Goal: Information Seeking & Learning: Learn about a topic

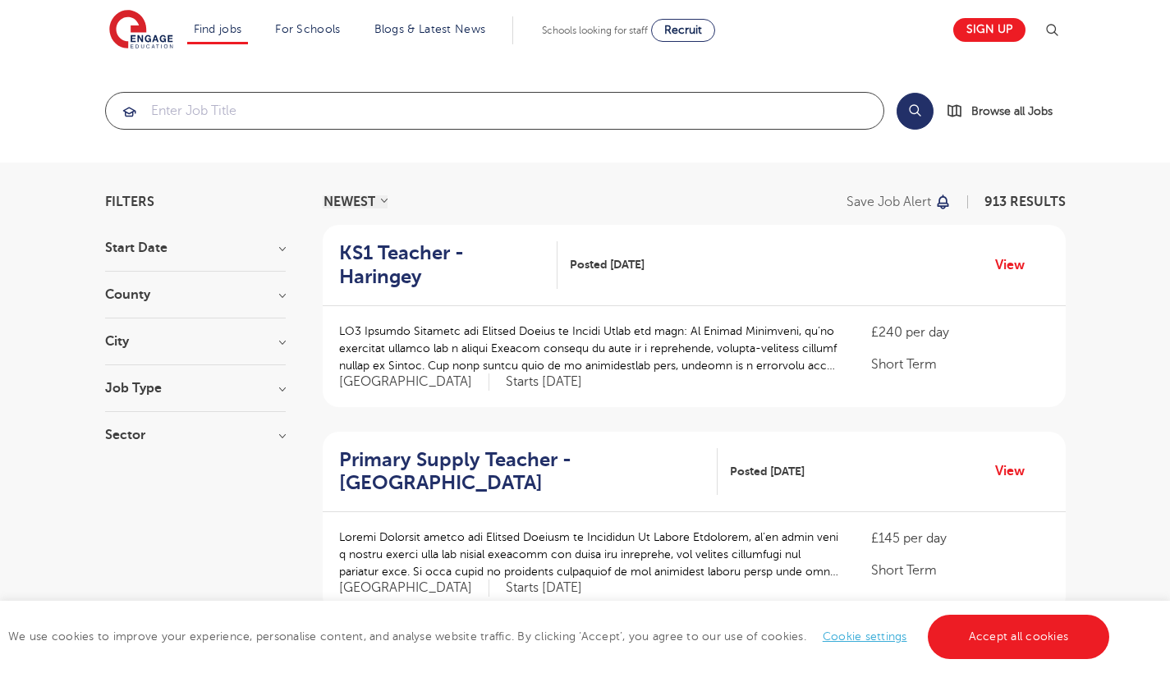
click at [246, 116] on input "search" at bounding box center [495, 111] width 778 height 36
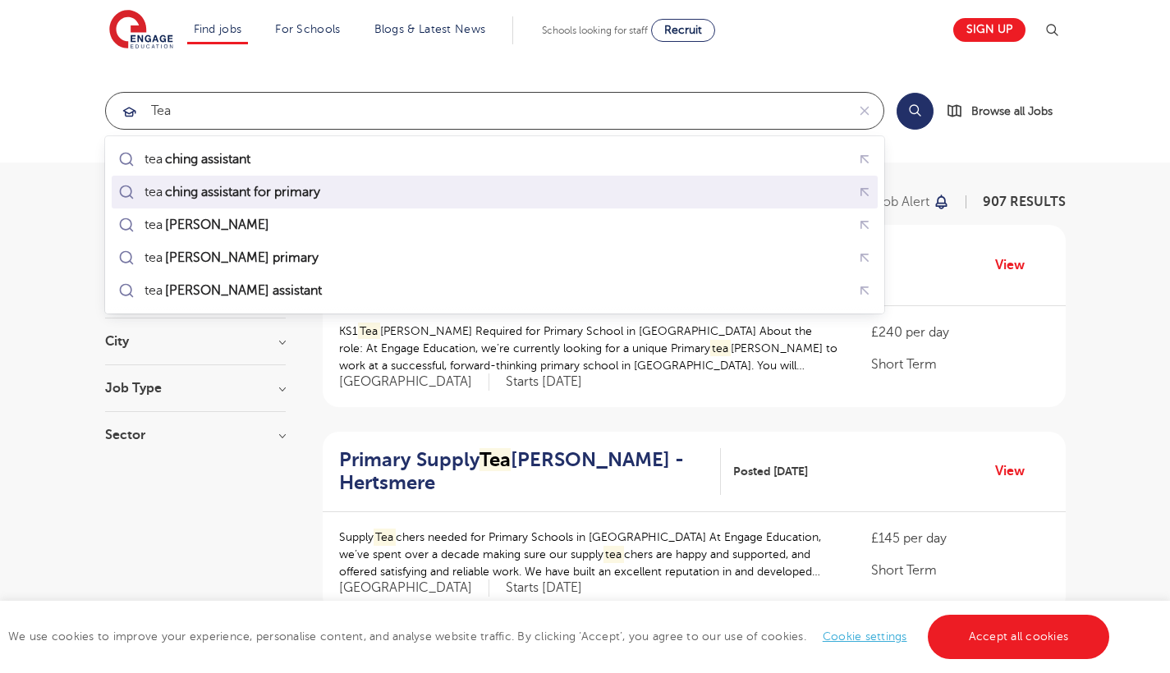
click at [254, 185] on mark "ching assistant for primary" at bounding box center [243, 192] width 160 height 20
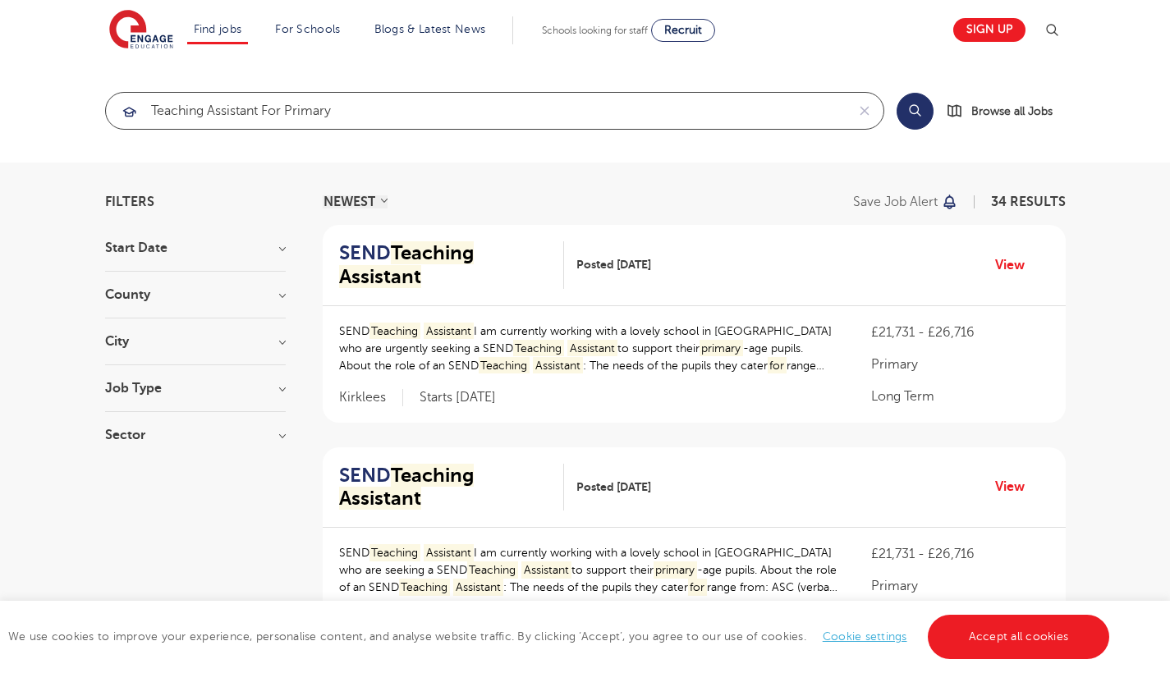
click button "Submit" at bounding box center [0, 0] width 0 height 0
click at [250, 361] on div "City [GEOGRAPHIC_DATA] 19 [GEOGRAPHIC_DATA] 10 [GEOGRAPHIC_DATA] 1 Wealden 1 Wo…" at bounding box center [195, 350] width 181 height 30
click at [204, 349] on div "City [GEOGRAPHIC_DATA] 19 [GEOGRAPHIC_DATA] 10 [GEOGRAPHIC_DATA] 1 Wealden 1 Wo…" at bounding box center [195, 350] width 181 height 30
click at [276, 343] on h3 "City" at bounding box center [195, 341] width 181 height 13
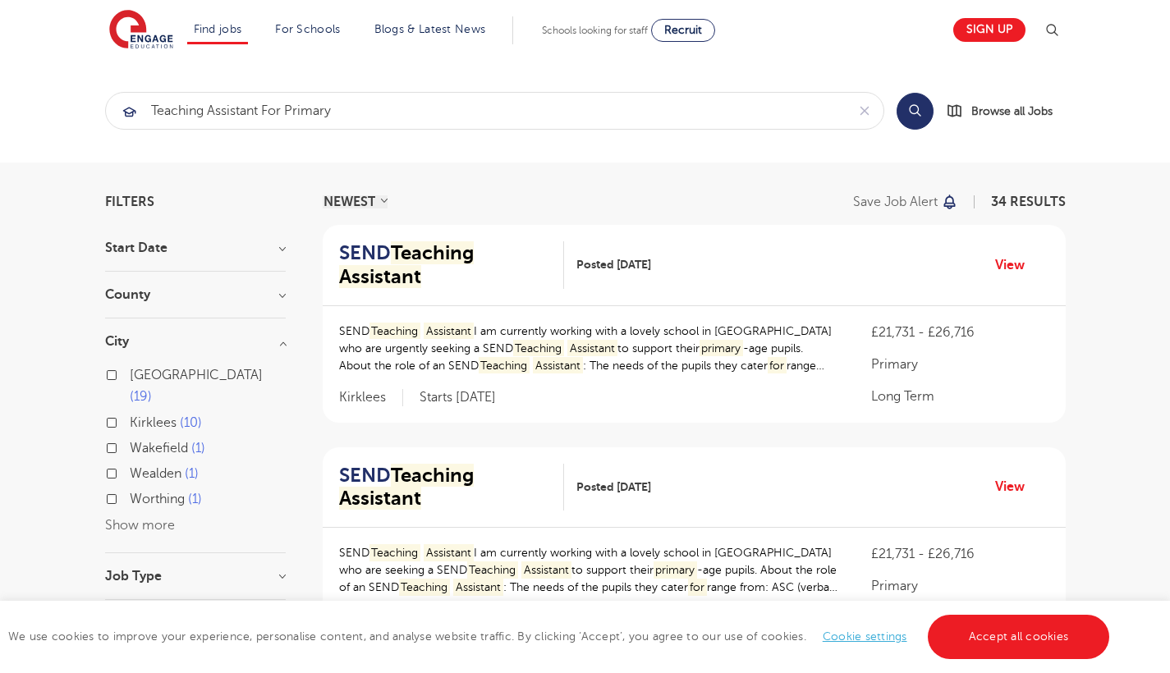
click at [140, 513] on div "City [GEOGRAPHIC_DATA] 19 [GEOGRAPHIC_DATA] 10 [GEOGRAPHIC_DATA] 1 Wealden 1 Wo…" at bounding box center [195, 444] width 181 height 218
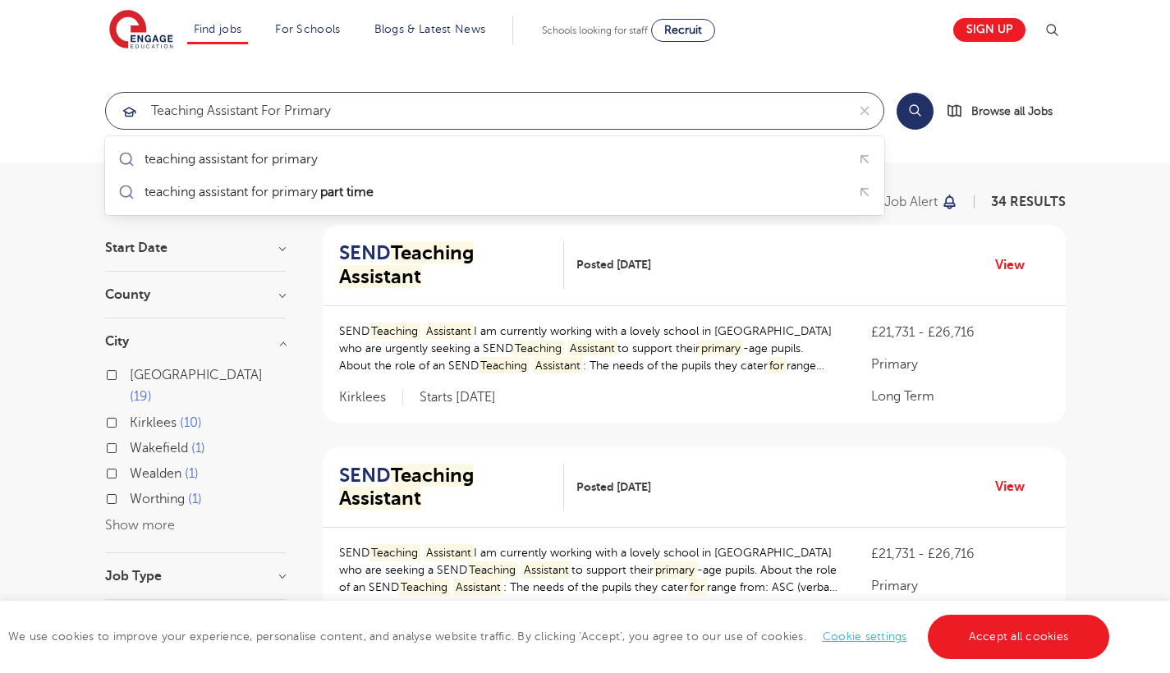
drag, startPoint x: 278, startPoint y: 112, endPoint x: 395, endPoint y: 112, distance: 117.4
click at [391, 112] on input "teaching assistant for primary" at bounding box center [476, 111] width 740 height 36
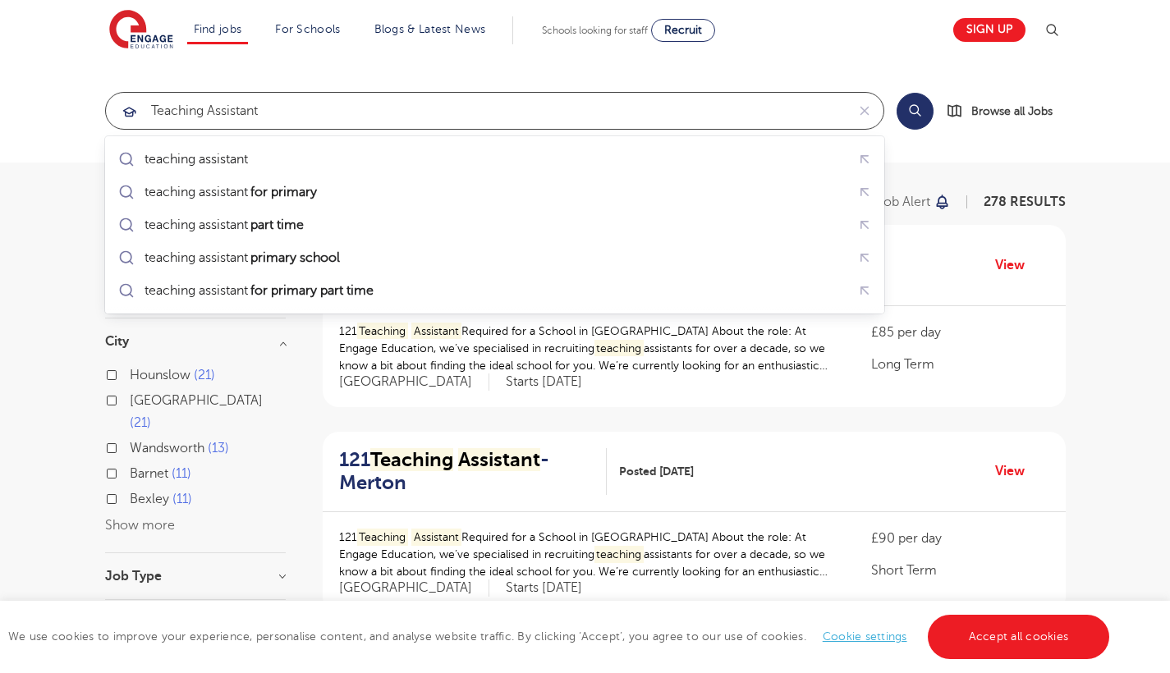
click button "Submit" at bounding box center [0, 0] width 0 height 0
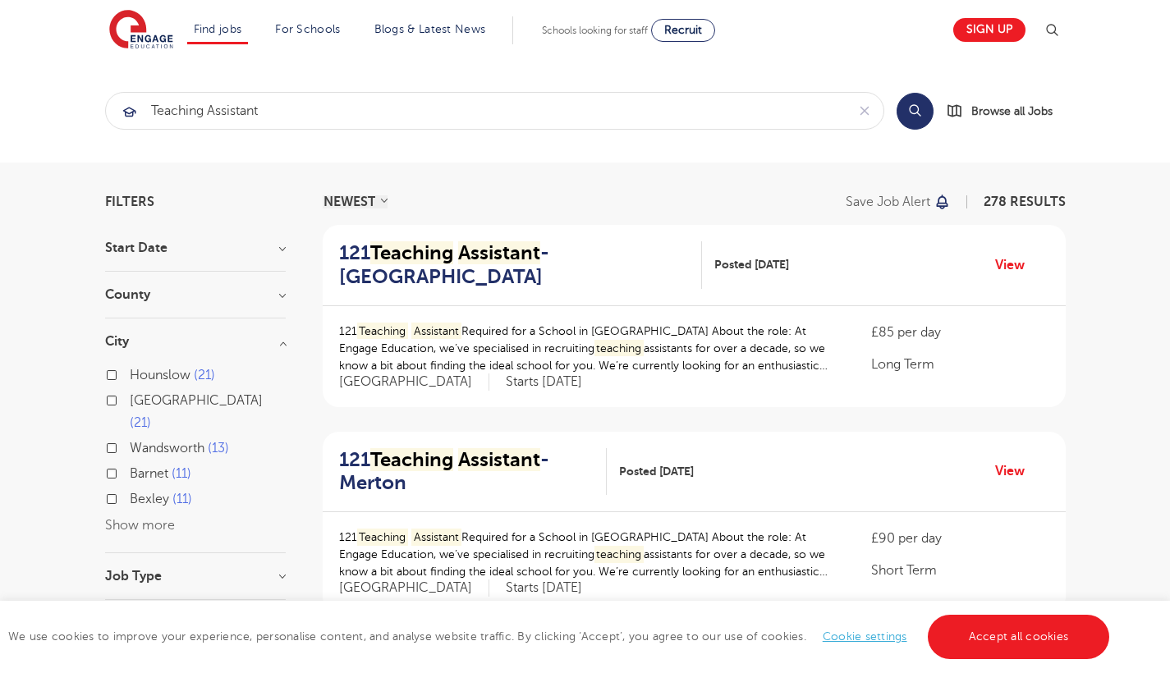
click at [131, 518] on button "Show more" at bounding box center [140, 525] width 70 height 15
click at [149, 347] on h3 "City" at bounding box center [195, 341] width 181 height 13
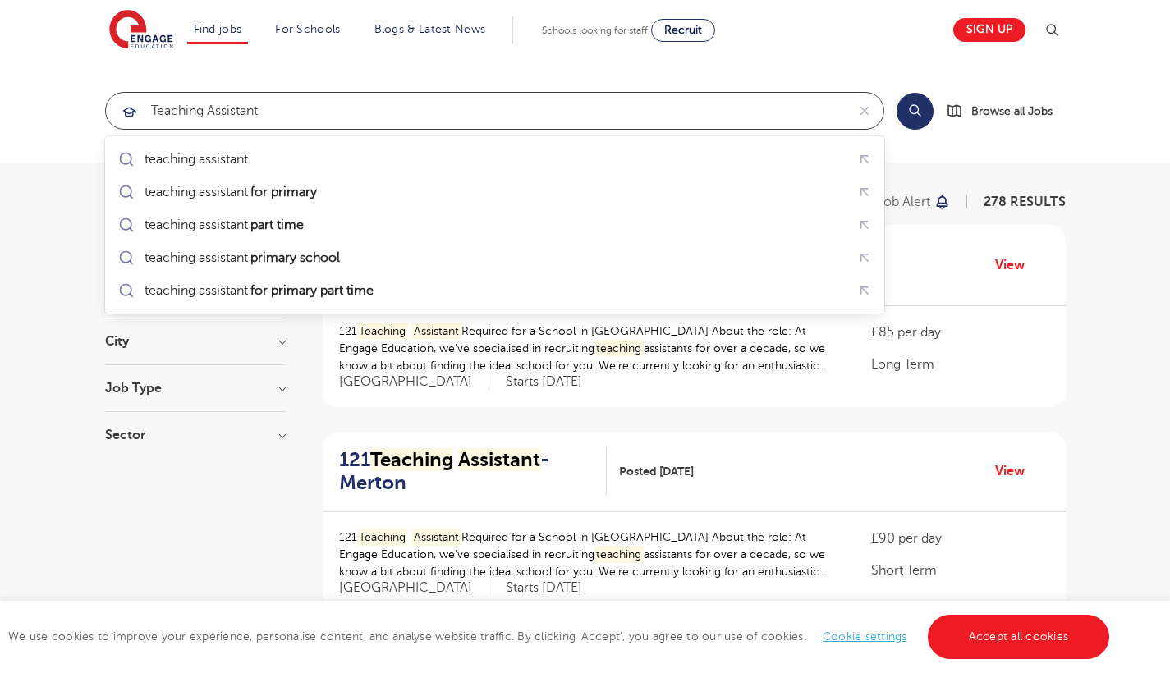
click at [310, 112] on input "teaching assistant" at bounding box center [476, 111] width 740 height 36
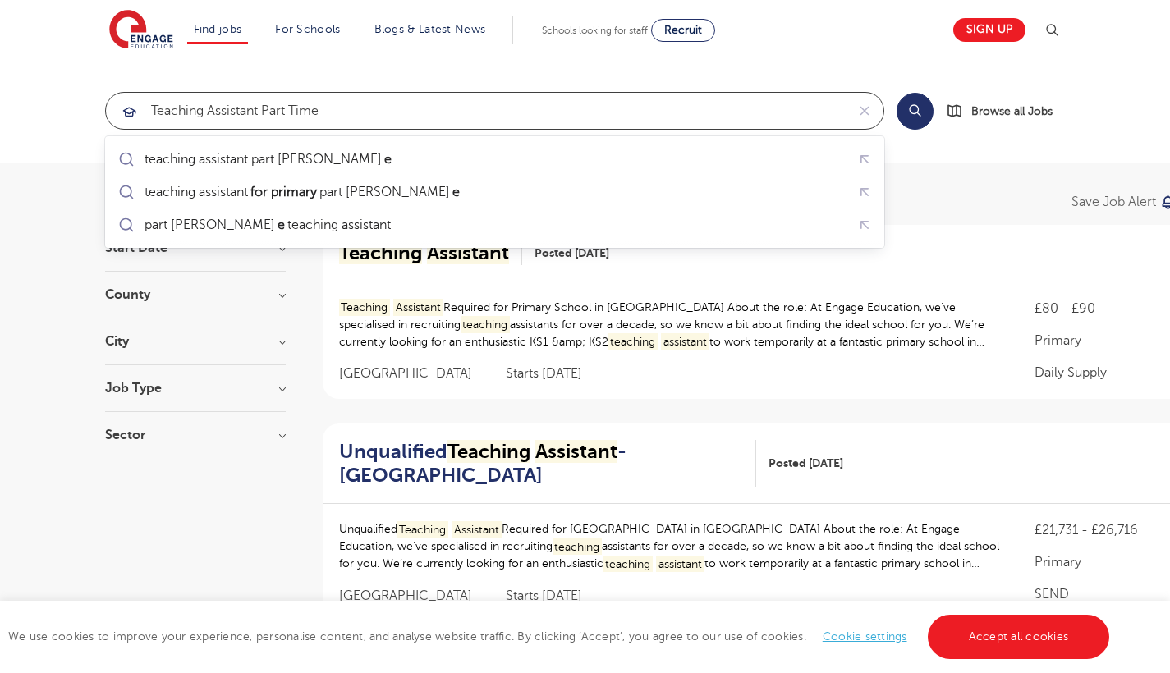
type input "teaching assistant part time"
click button "Submit" at bounding box center [0, 0] width 0 height 0
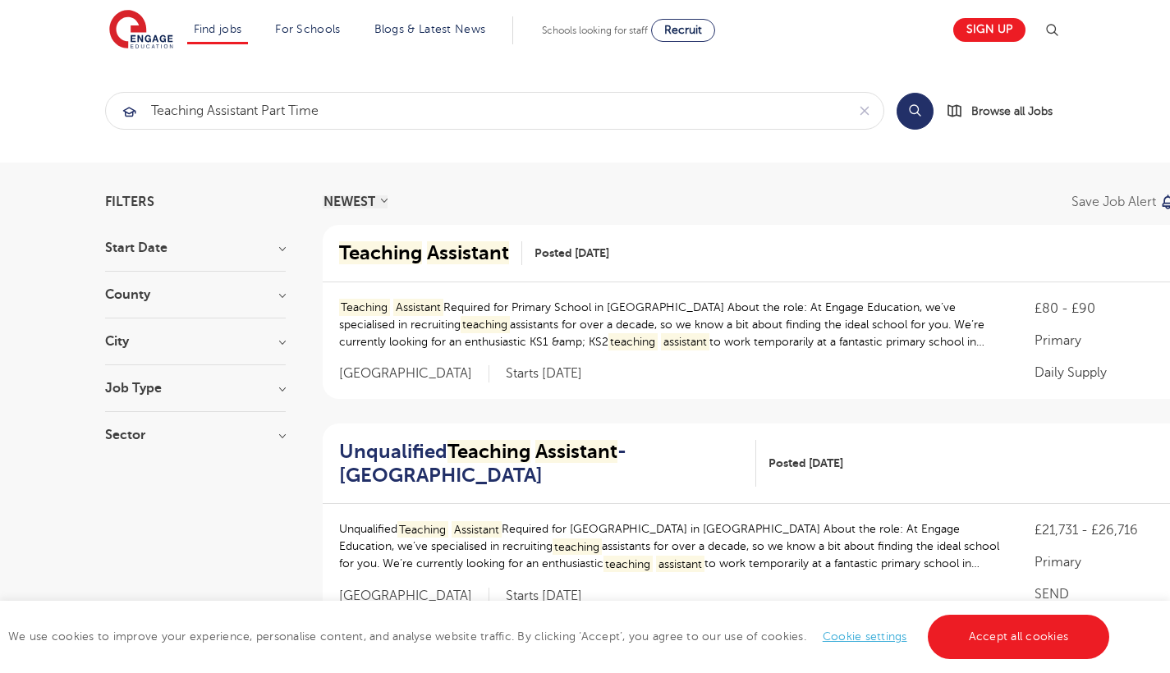
click at [200, 346] on h3 "City" at bounding box center [195, 341] width 181 height 13
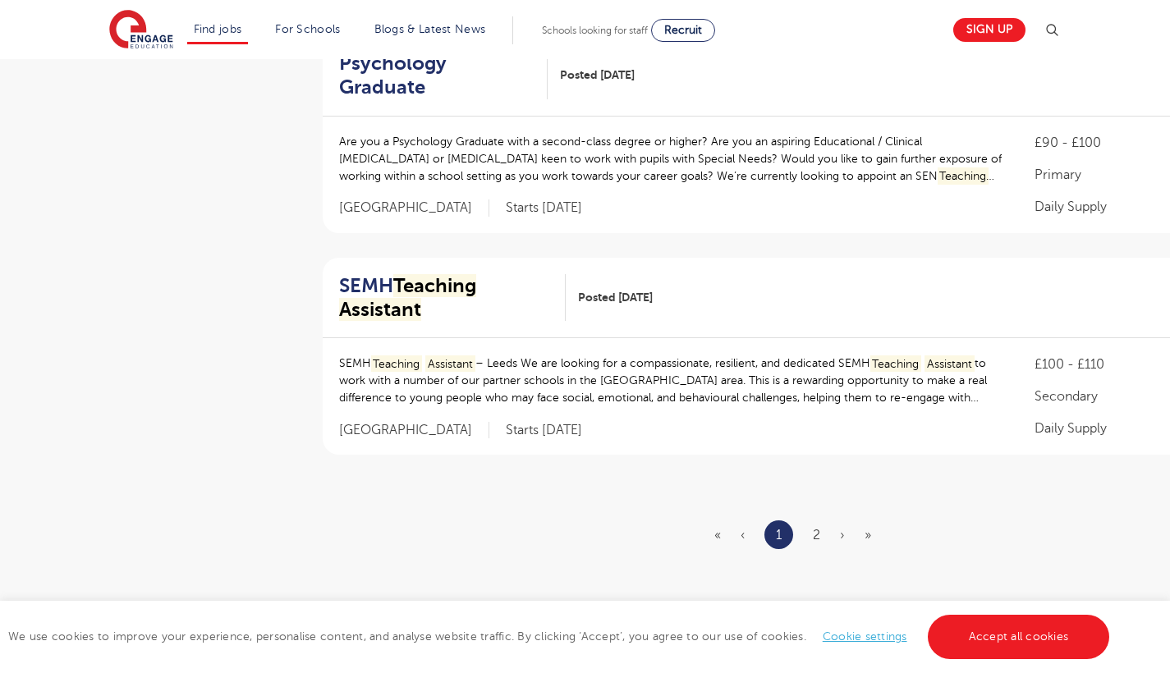
scroll to position [1912, 0]
